Goal: Information Seeking & Learning: Learn about a topic

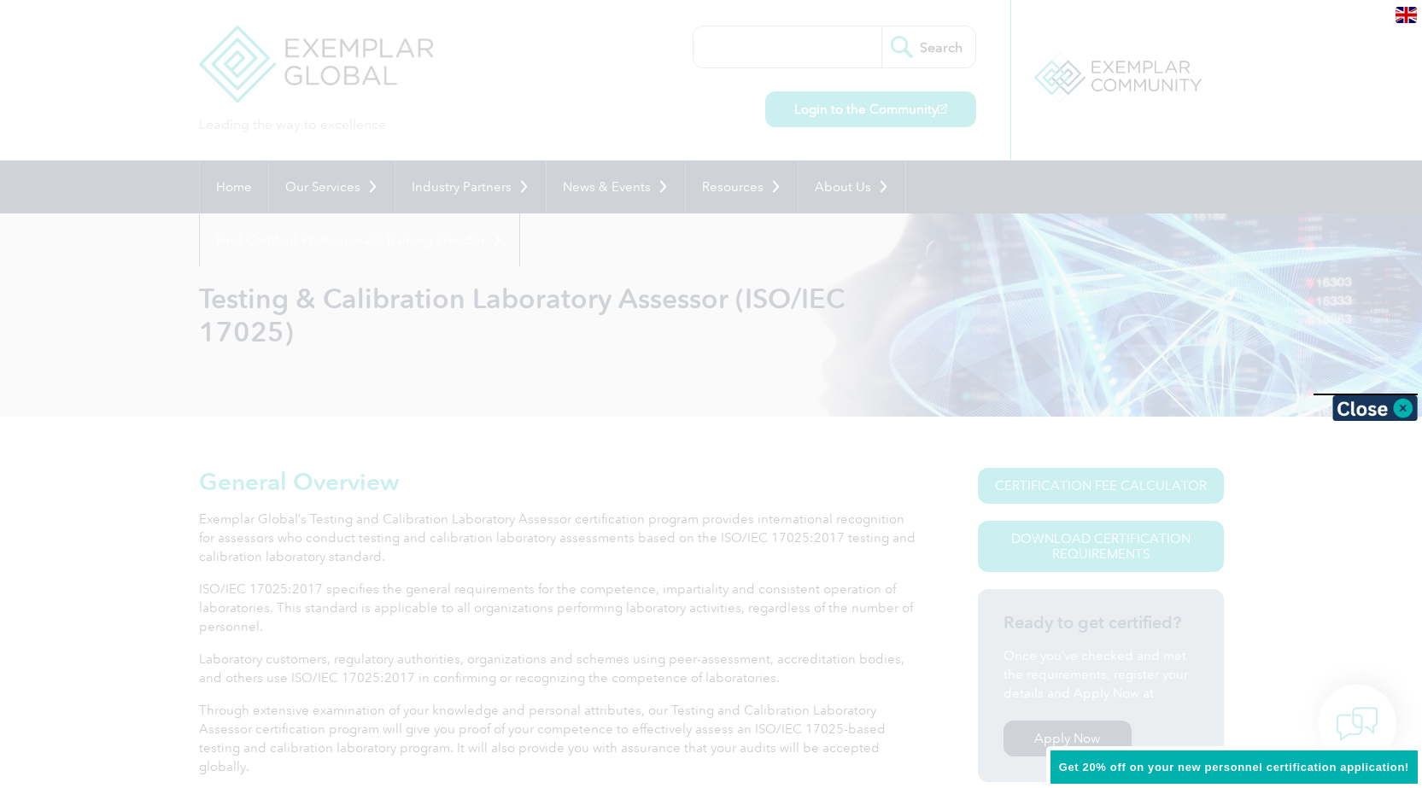
click at [1405, 14] on img at bounding box center [1406, 15] width 21 height 16
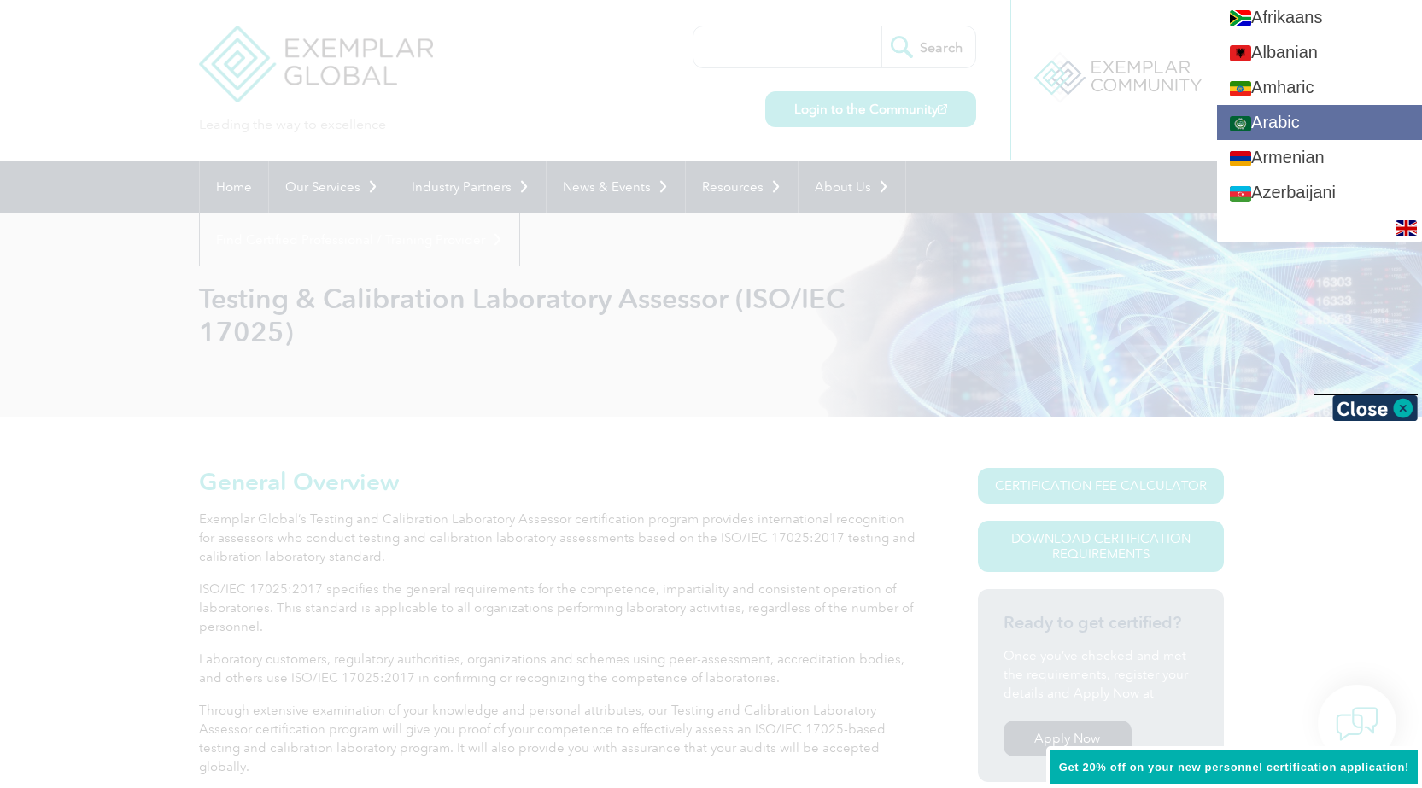
click at [1344, 121] on link "Arabic" at bounding box center [1319, 122] width 205 height 35
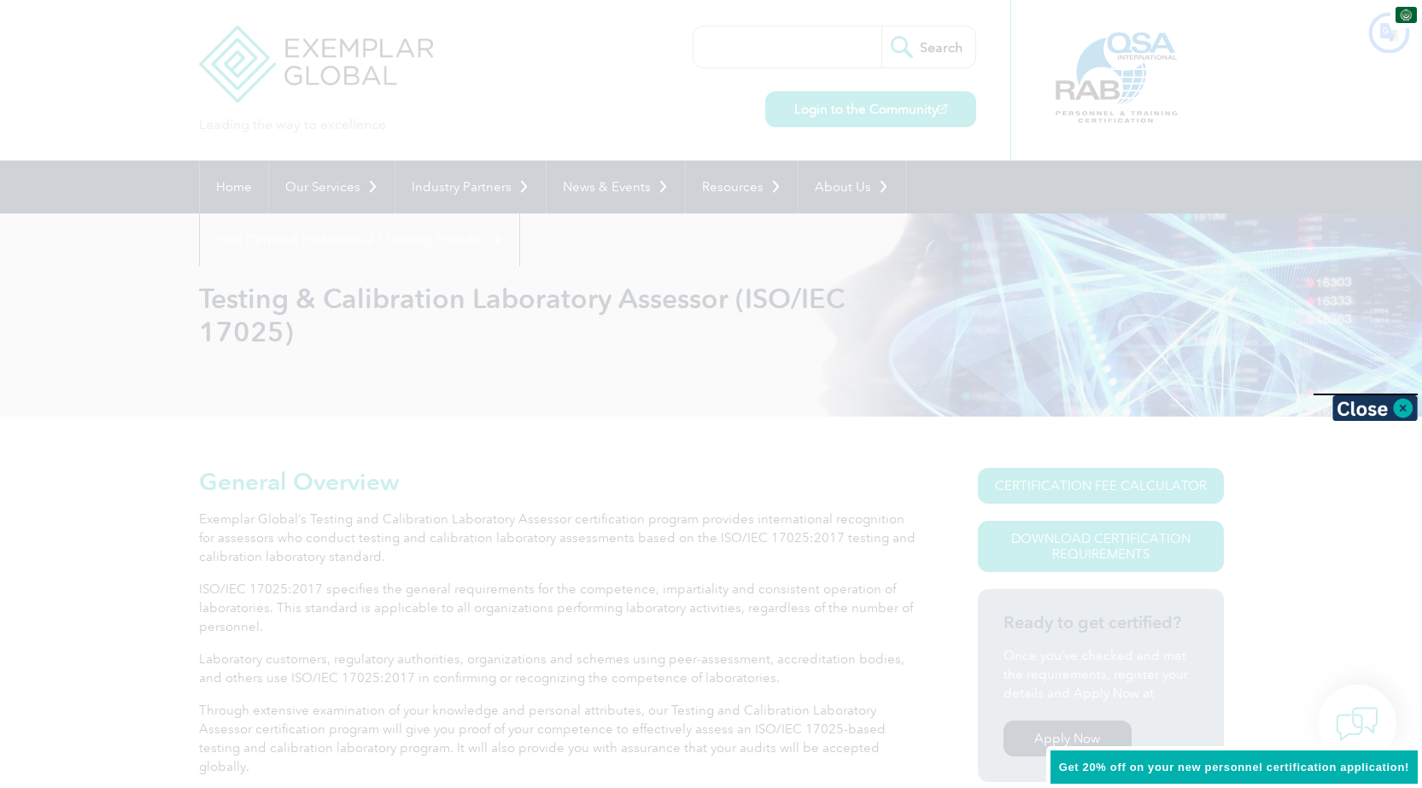
type input "يبحث"
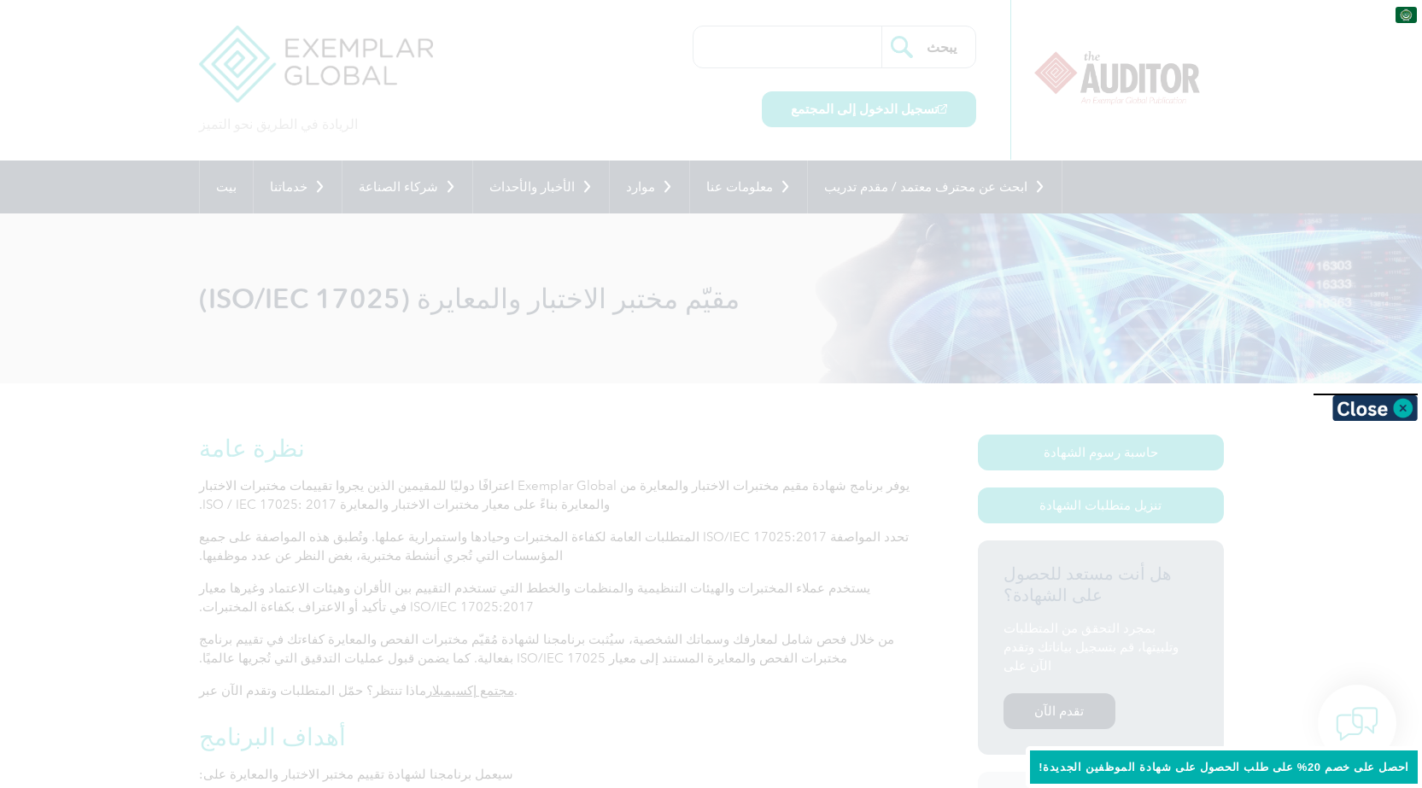
click at [669, 381] on div at bounding box center [711, 394] width 1422 height 788
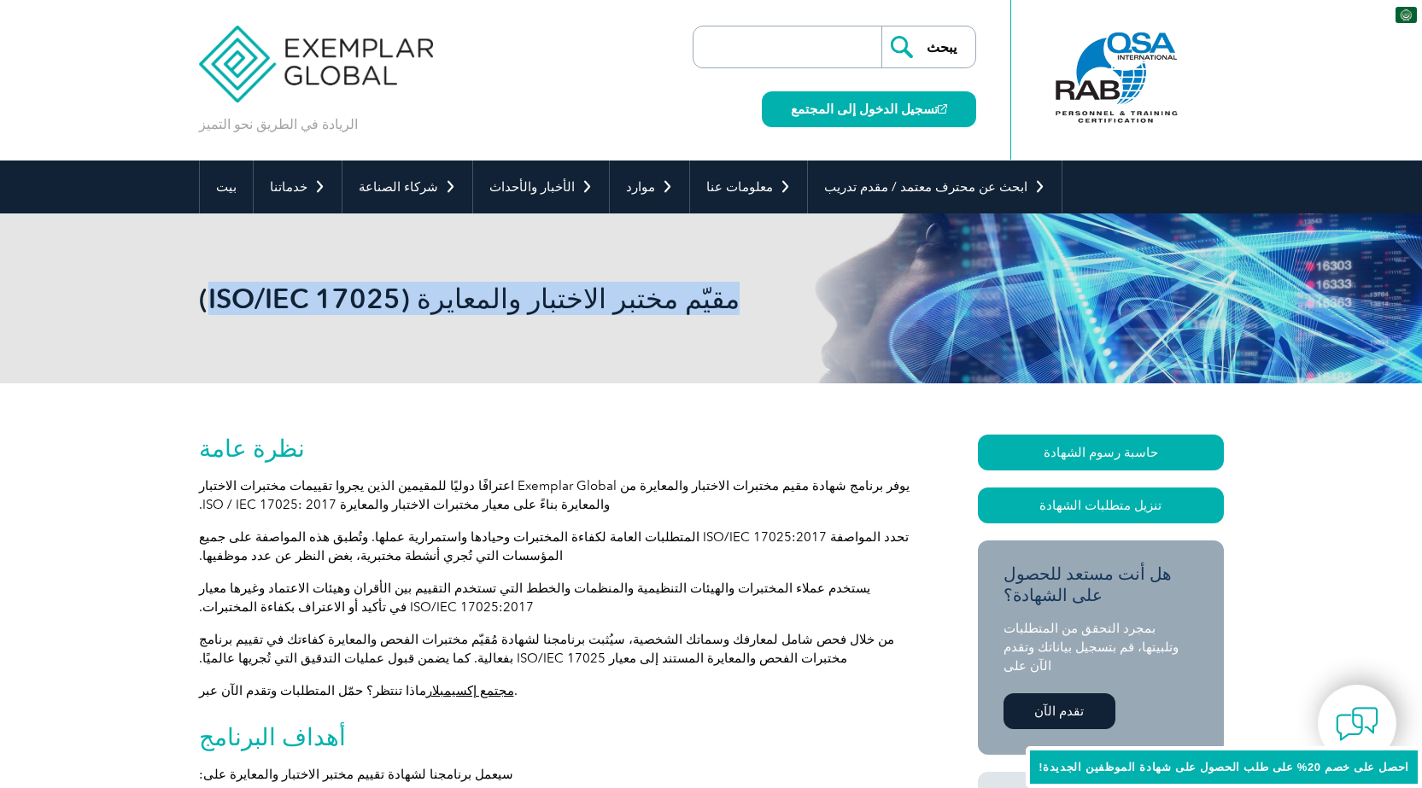
drag, startPoint x: 660, startPoint y: 296, endPoint x: 400, endPoint y: 306, distance: 260.7
click at [400, 306] on font "مقيّم مختبر الاختبار والمعايرة (ISO/IEC 17025)" at bounding box center [469, 298] width 541 height 33
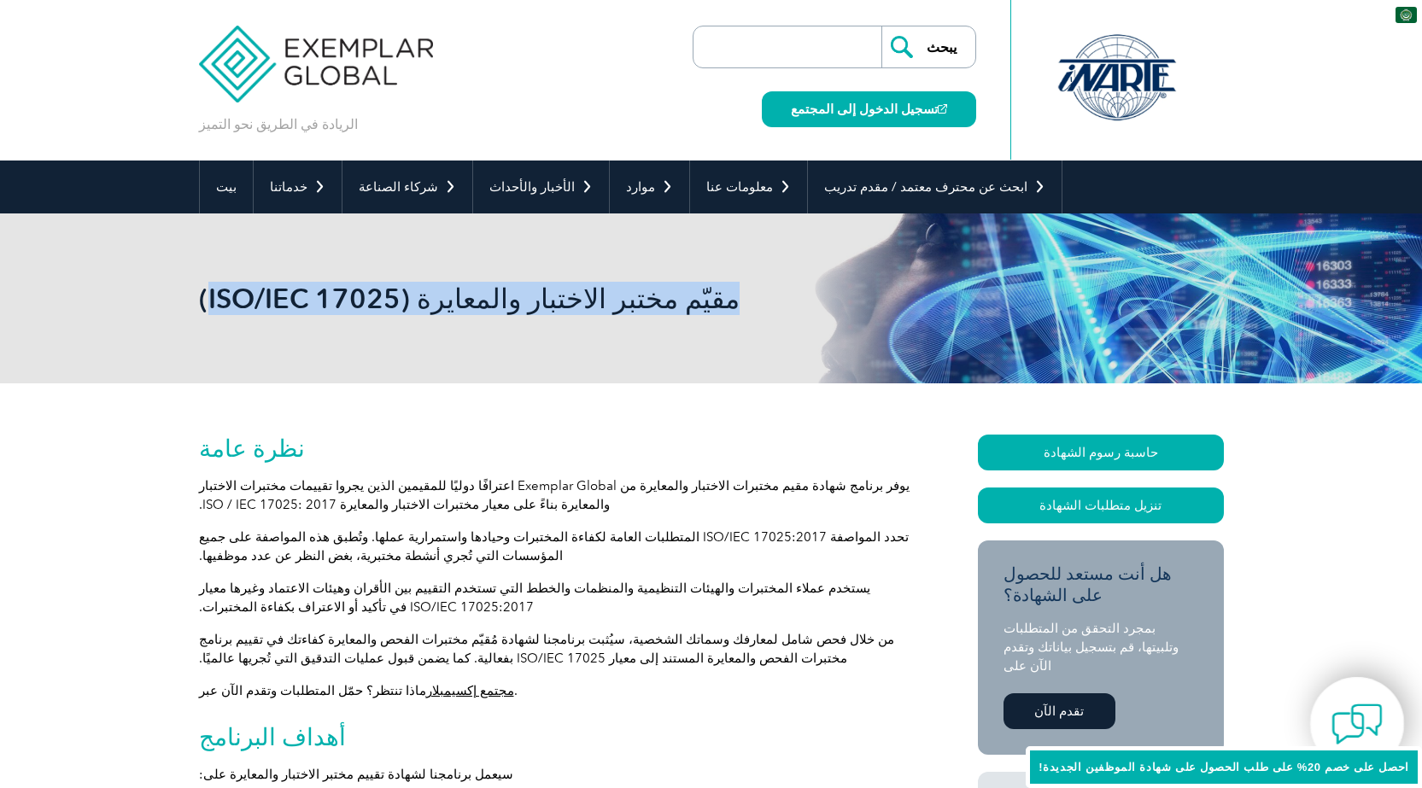
click at [1372, 726] on img at bounding box center [1357, 724] width 51 height 51
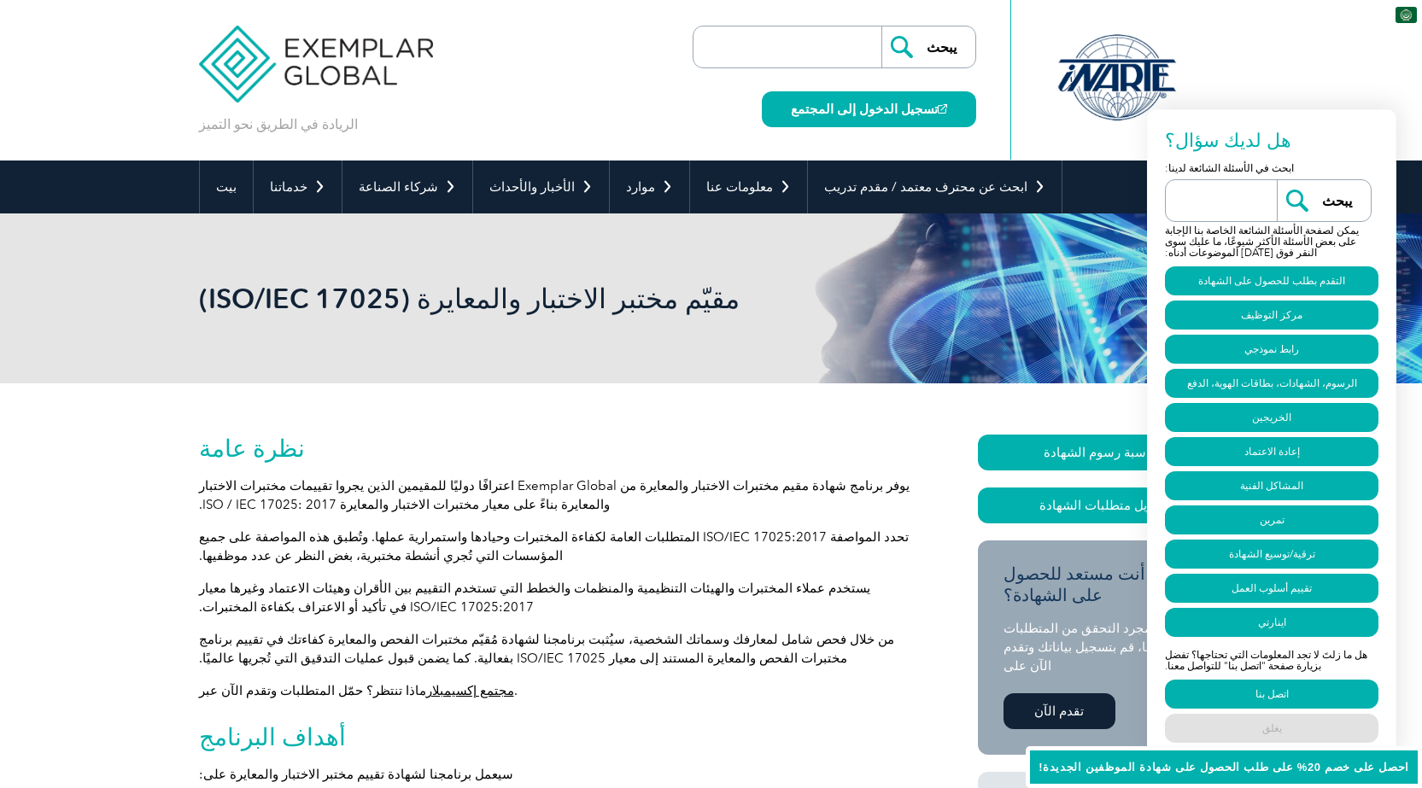
click at [1081, 694] on link "تقدم الآن" at bounding box center [1060, 712] width 112 height 36
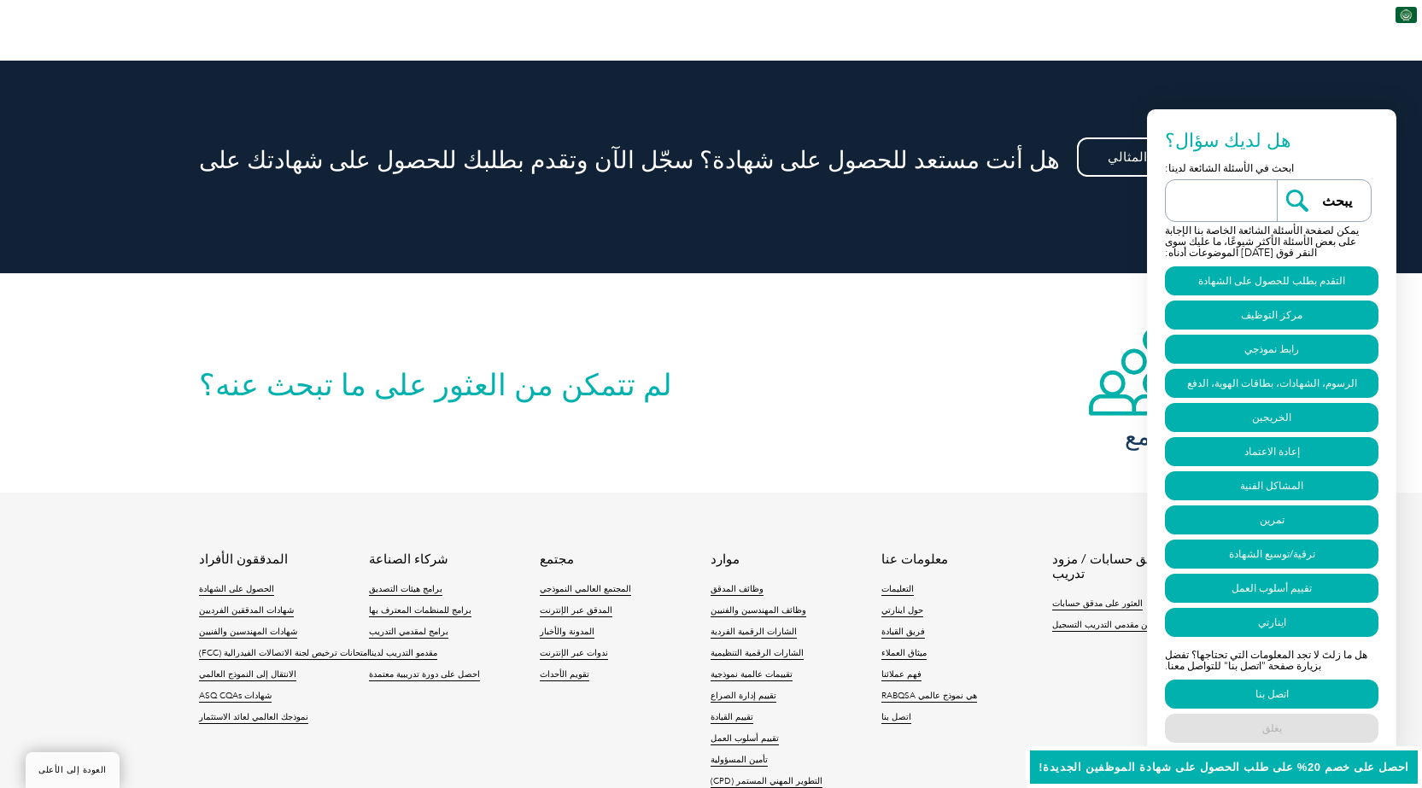
scroll to position [2043, 0]
